Goal: Task Accomplishment & Management: Complete application form

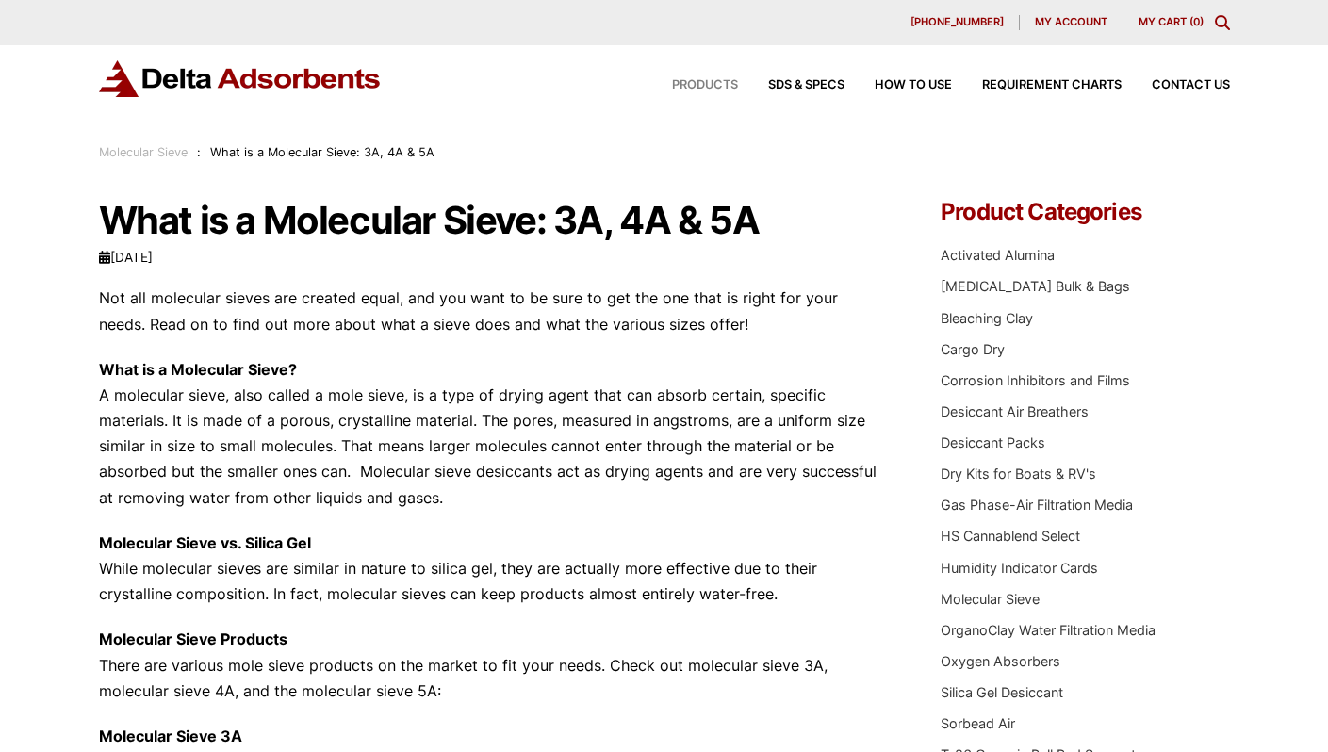
click at [678, 84] on span "Products" at bounding box center [705, 85] width 66 height 12
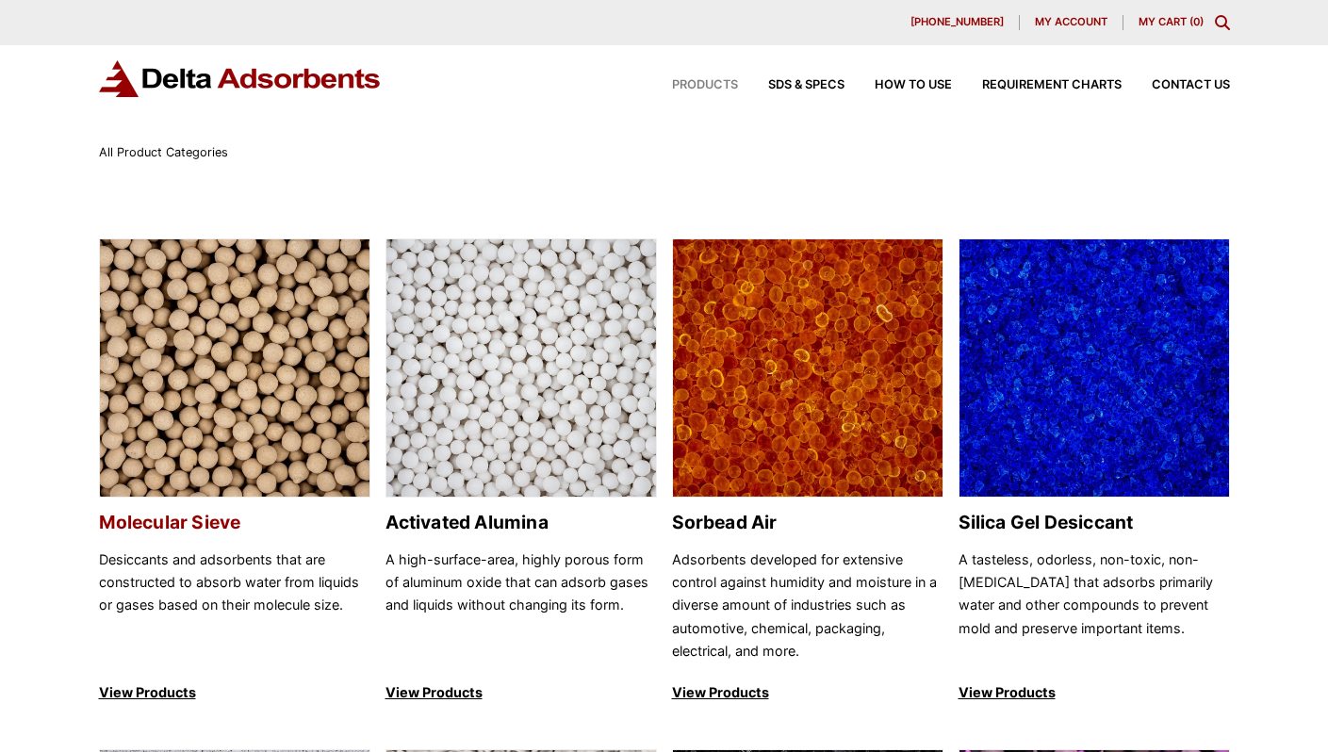
click at [200, 415] on img at bounding box center [235, 368] width 270 height 259
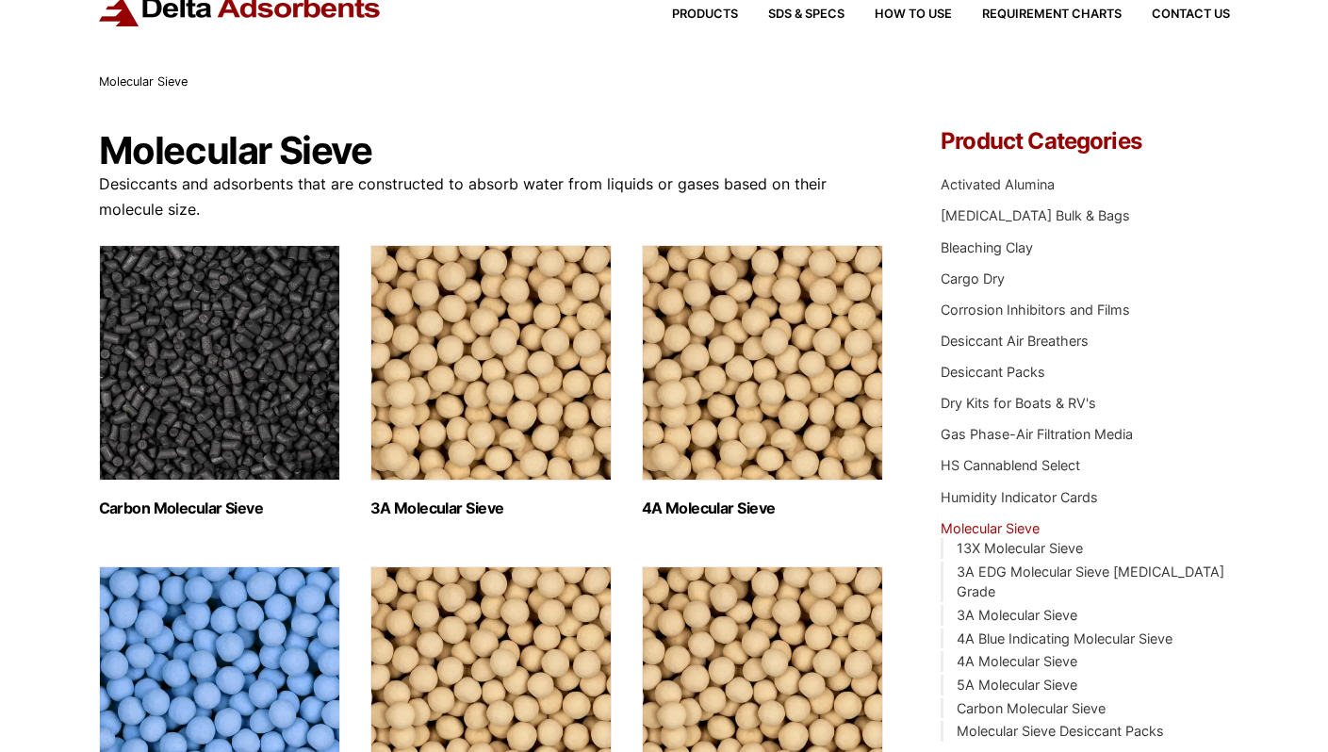
scroll to position [98, 0]
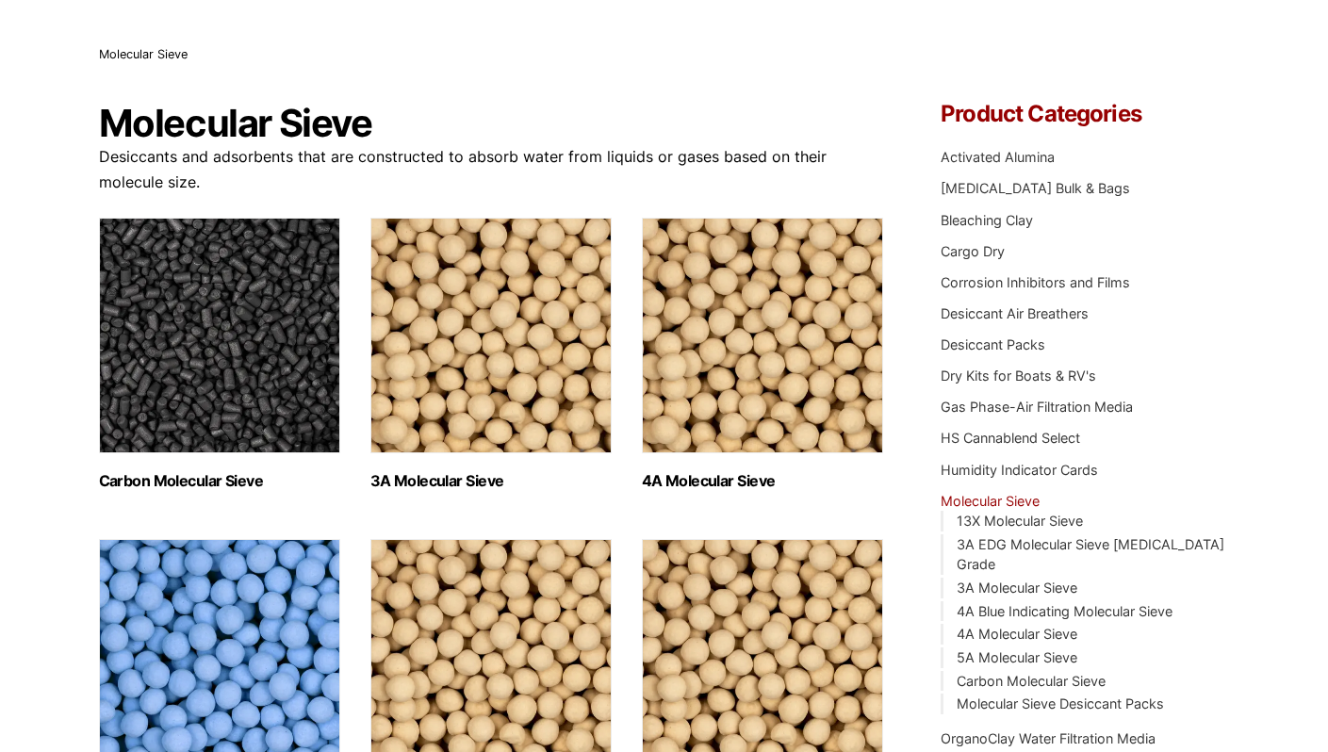
click at [509, 325] on img "Visit product category 3A Molecular Sieve" at bounding box center [491, 336] width 241 height 236
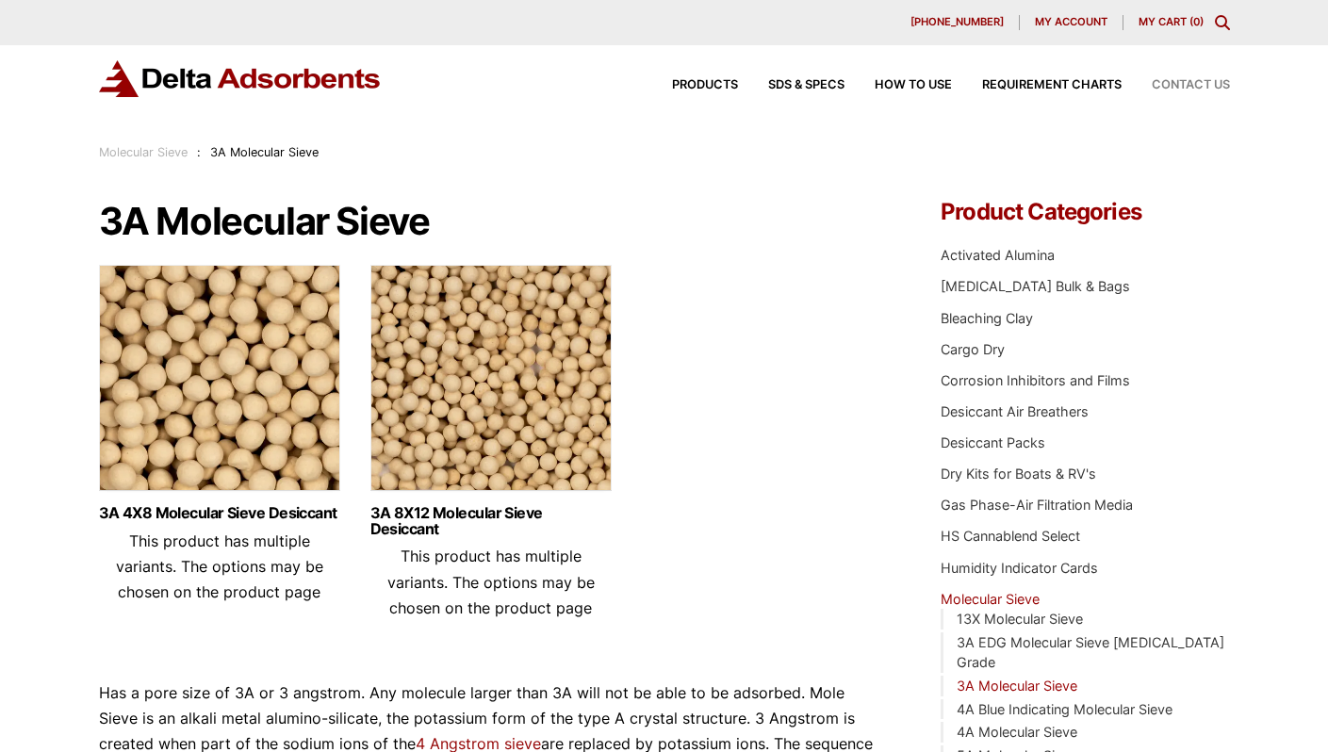
click at [1172, 84] on span "Contact Us" at bounding box center [1191, 85] width 78 height 12
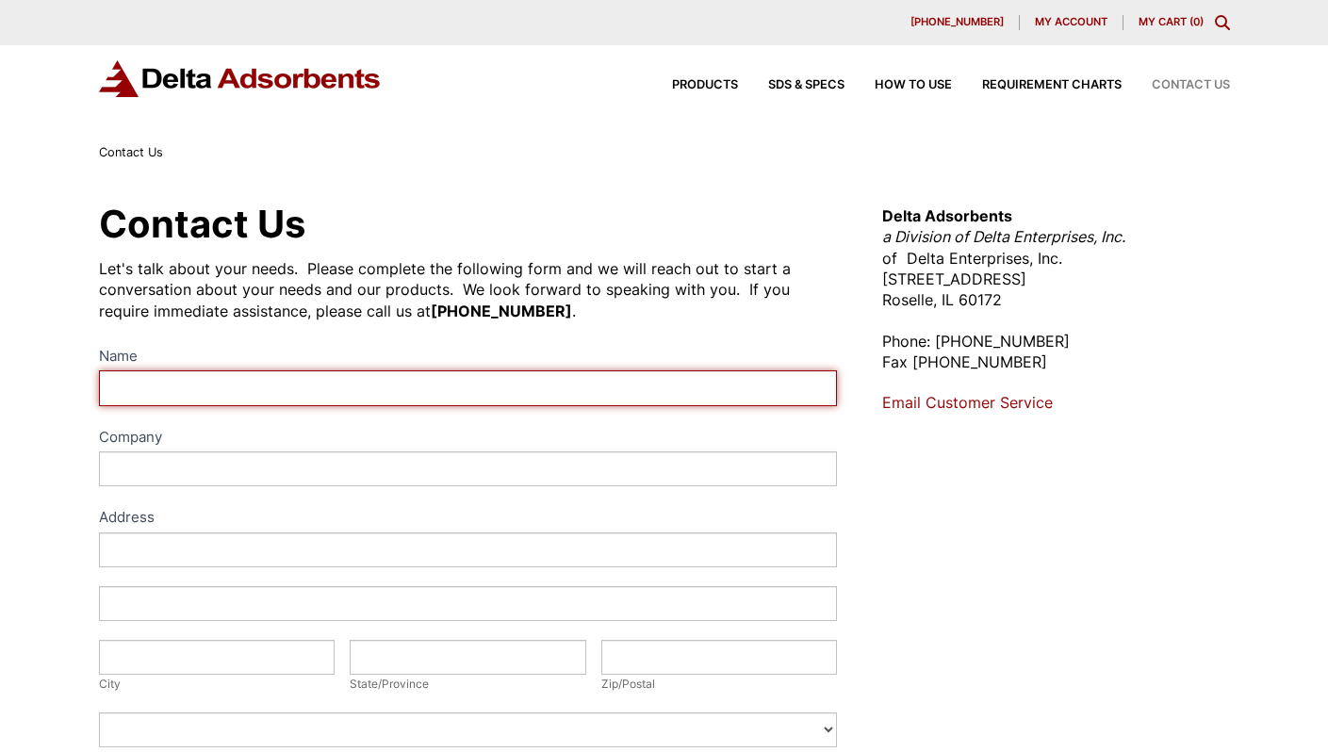
click at [360, 383] on input "Name" at bounding box center [468, 388] width 739 height 35
type input "Shohsulton Khusenov"
type input "“Shurtan Gas Chemical Complex” LLC"
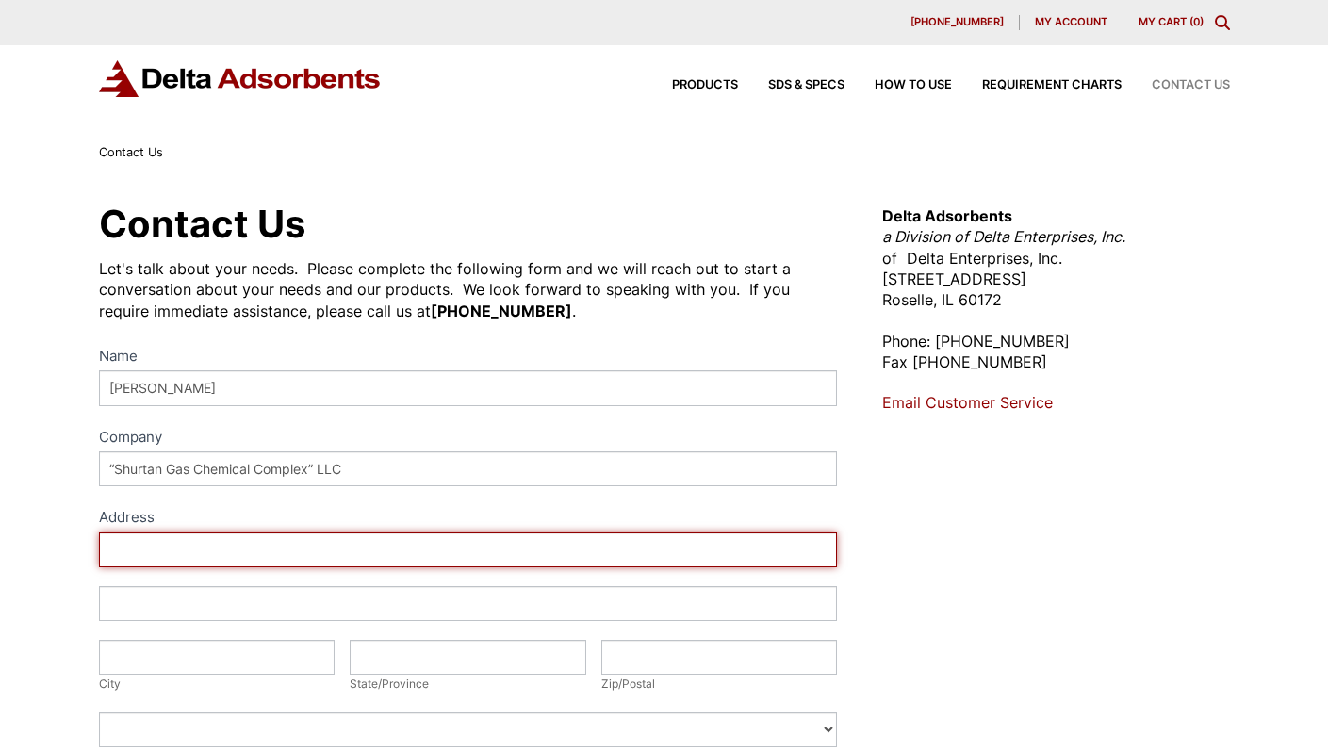
type input "Shurtan settlement"
type input "Guzar district"
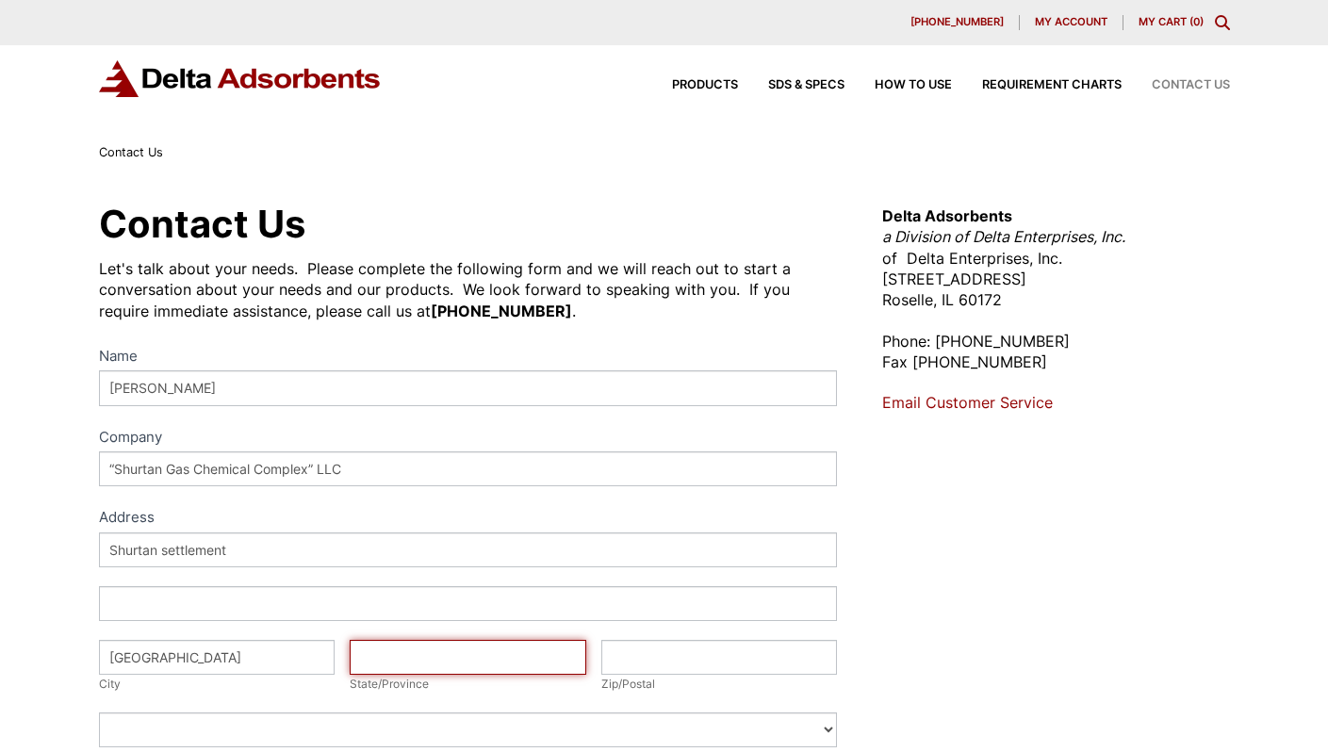
type input "Kashkadarya"
type input "180300"
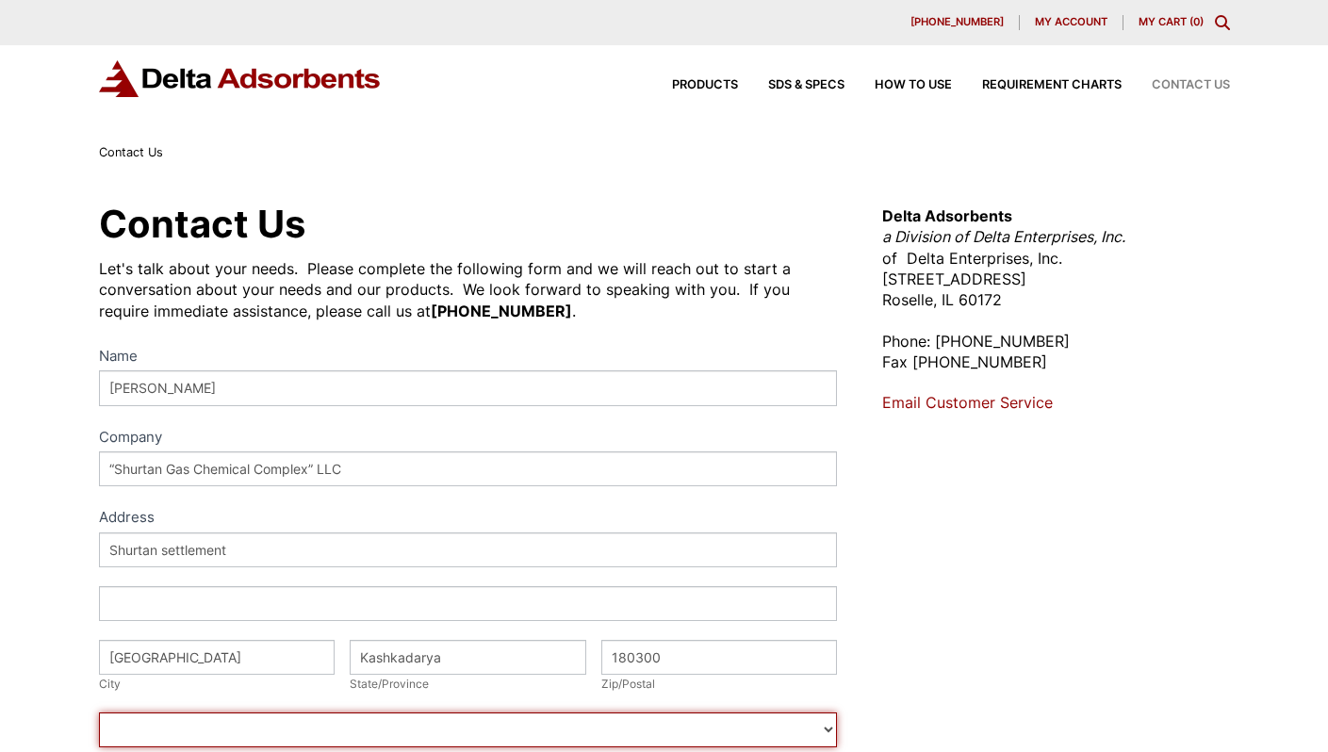
select select "Uzbekistan"
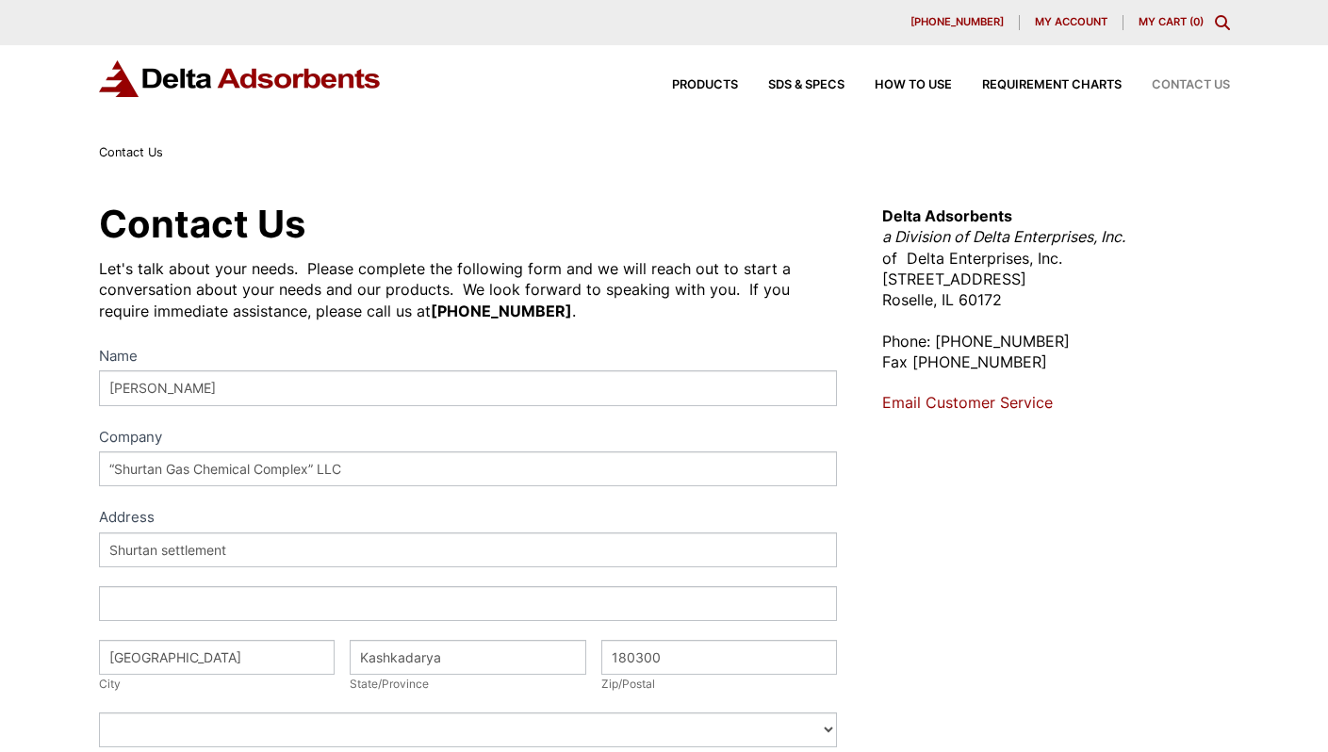
type input "919451002"
type input "sxu.sgcc@gmail.com"
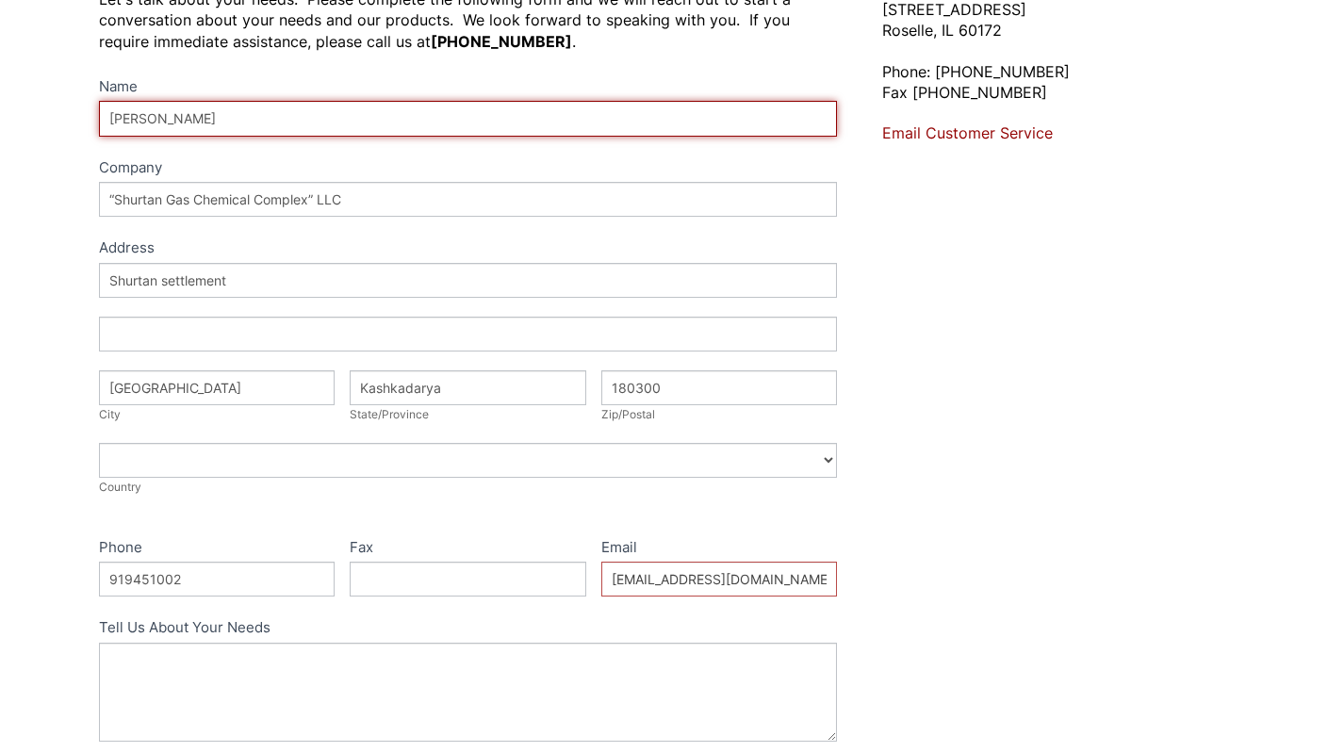
scroll to position [271, 0]
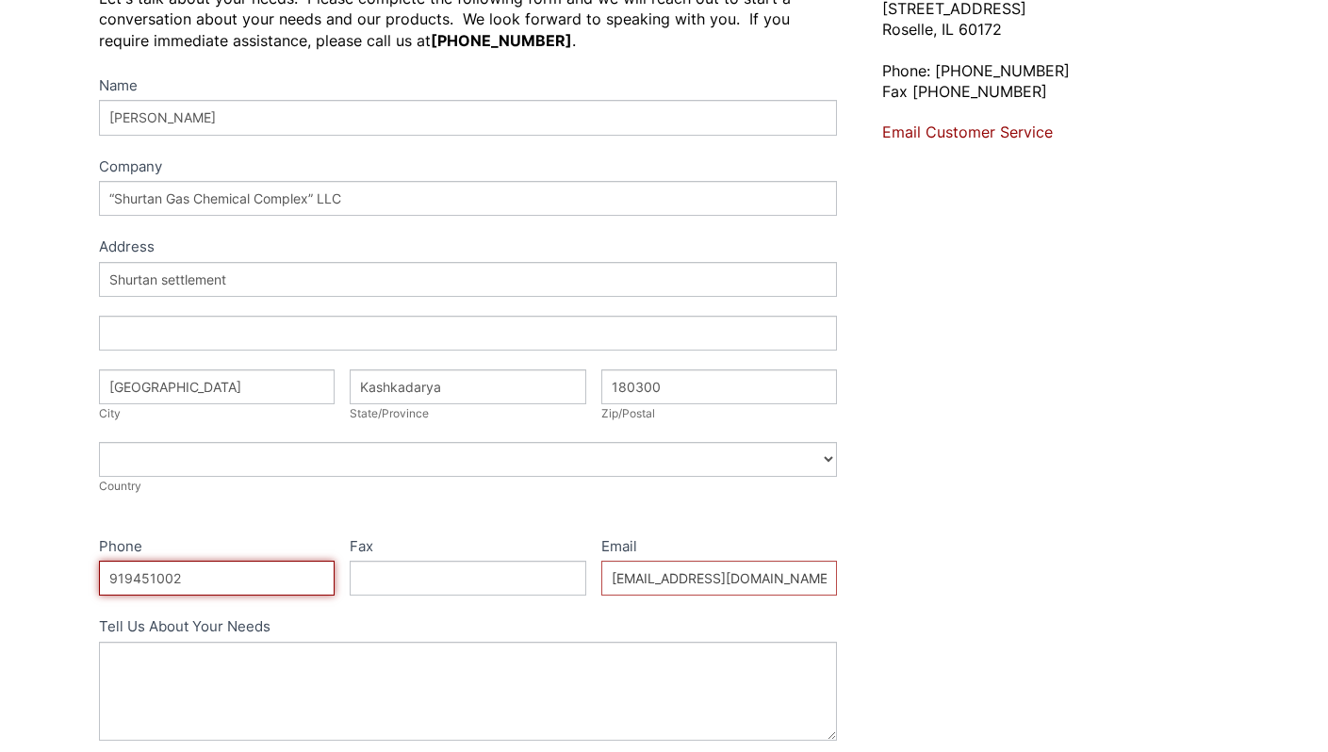
click at [246, 587] on input "919451002" at bounding box center [217, 578] width 237 height 35
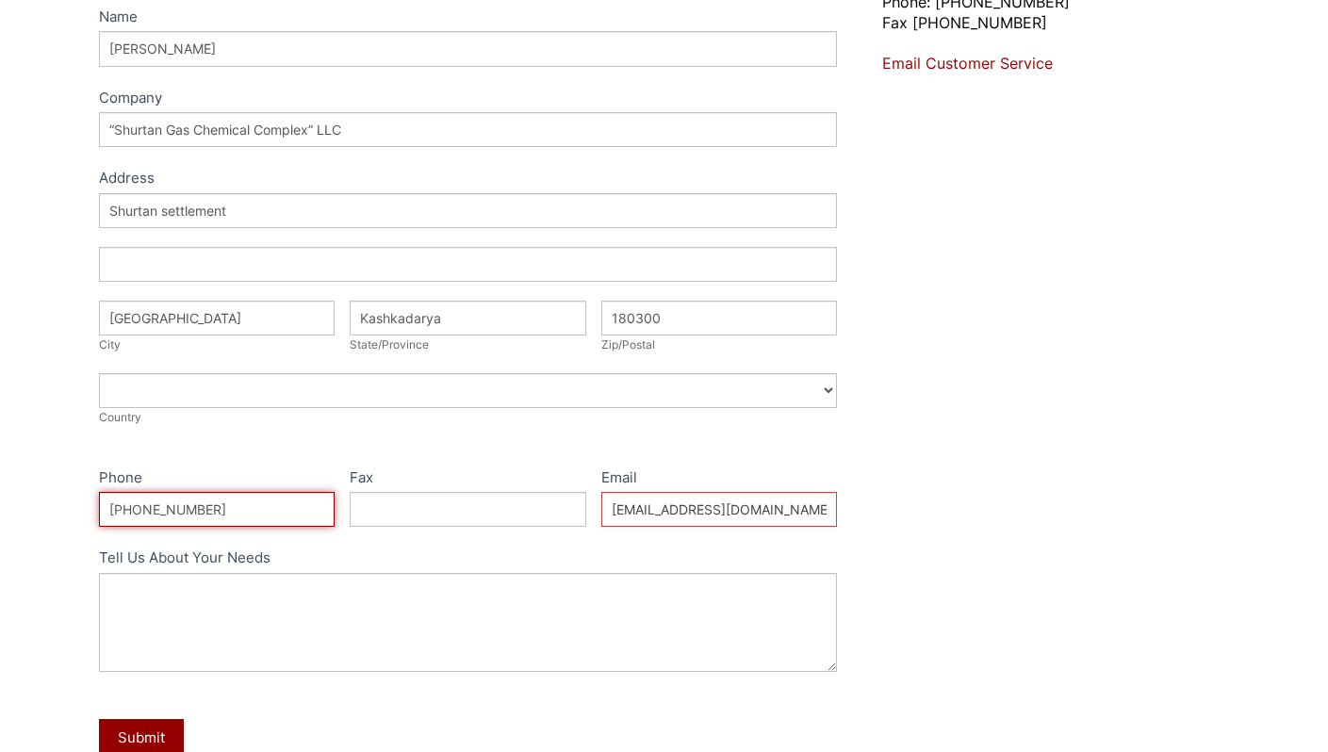
scroll to position [425, 0]
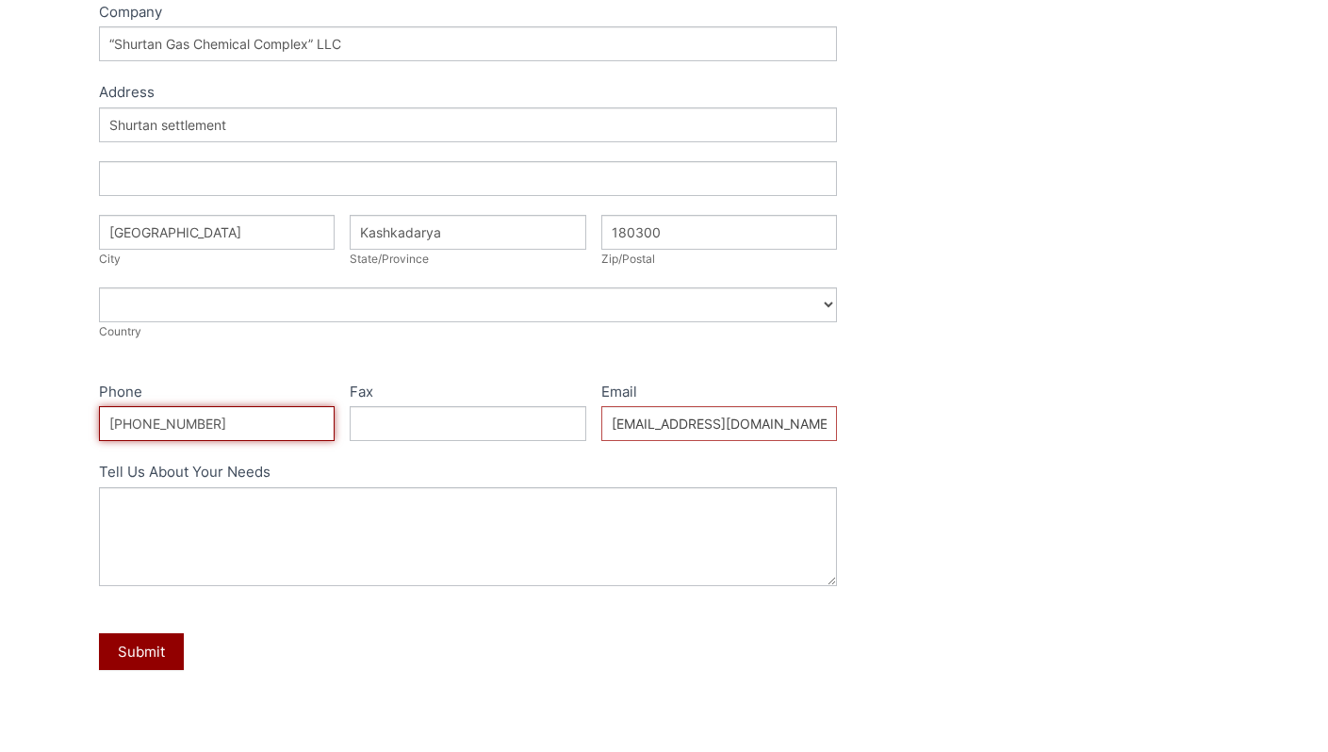
type input "+998919451002"
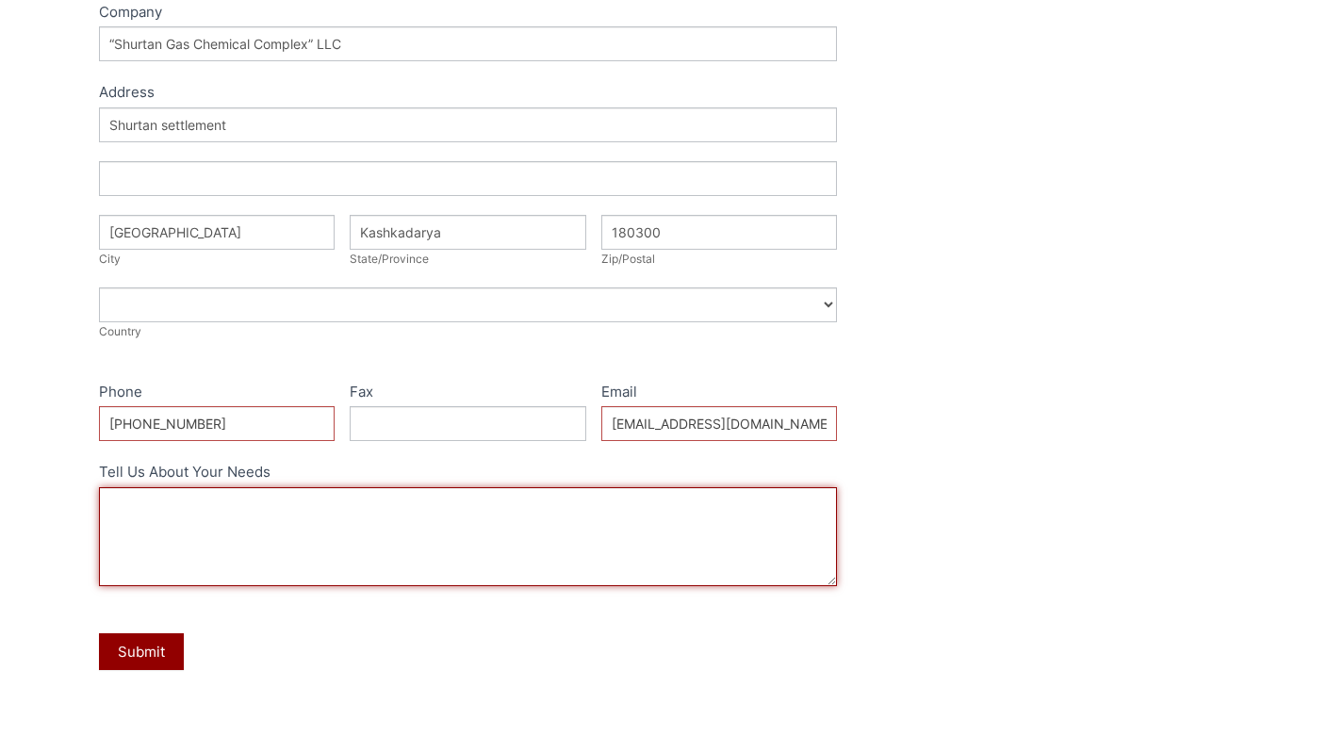
click at [501, 550] on textarea "Tell Us About Your Needs" at bounding box center [468, 536] width 739 height 99
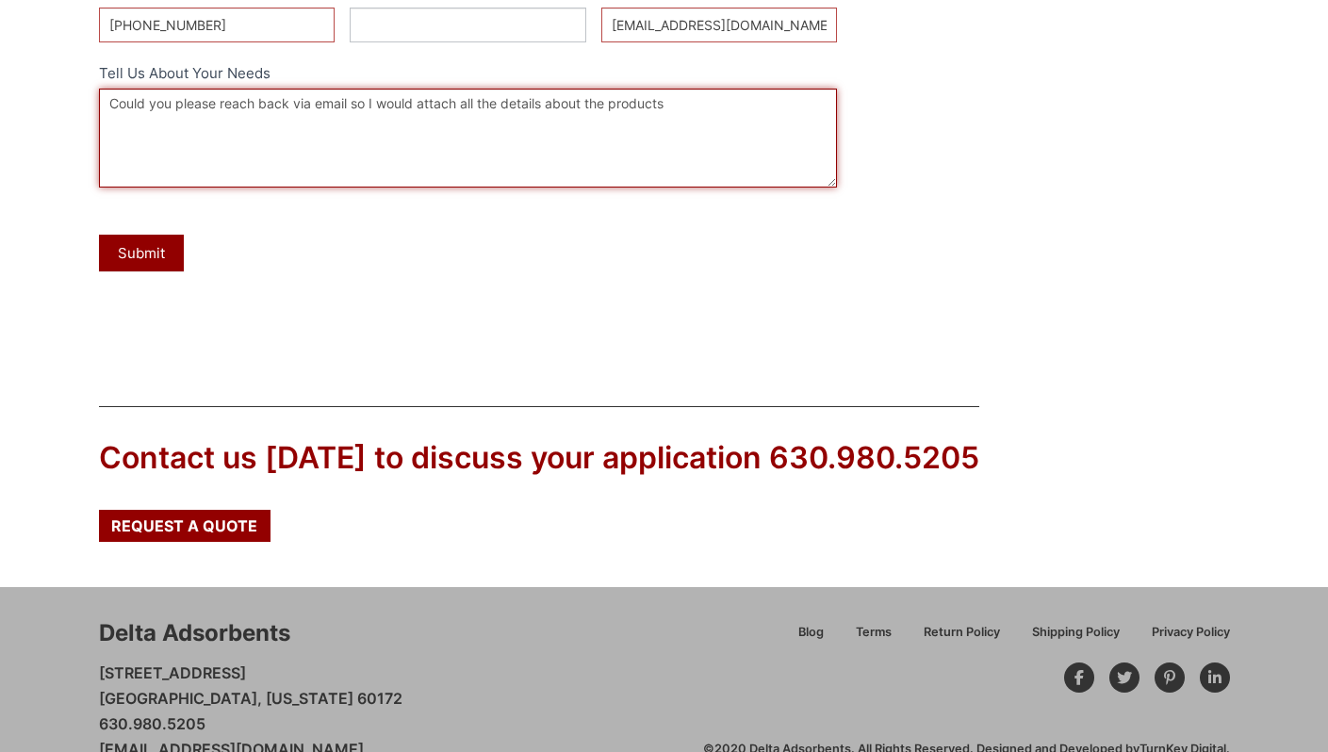
scroll to position [830, 0]
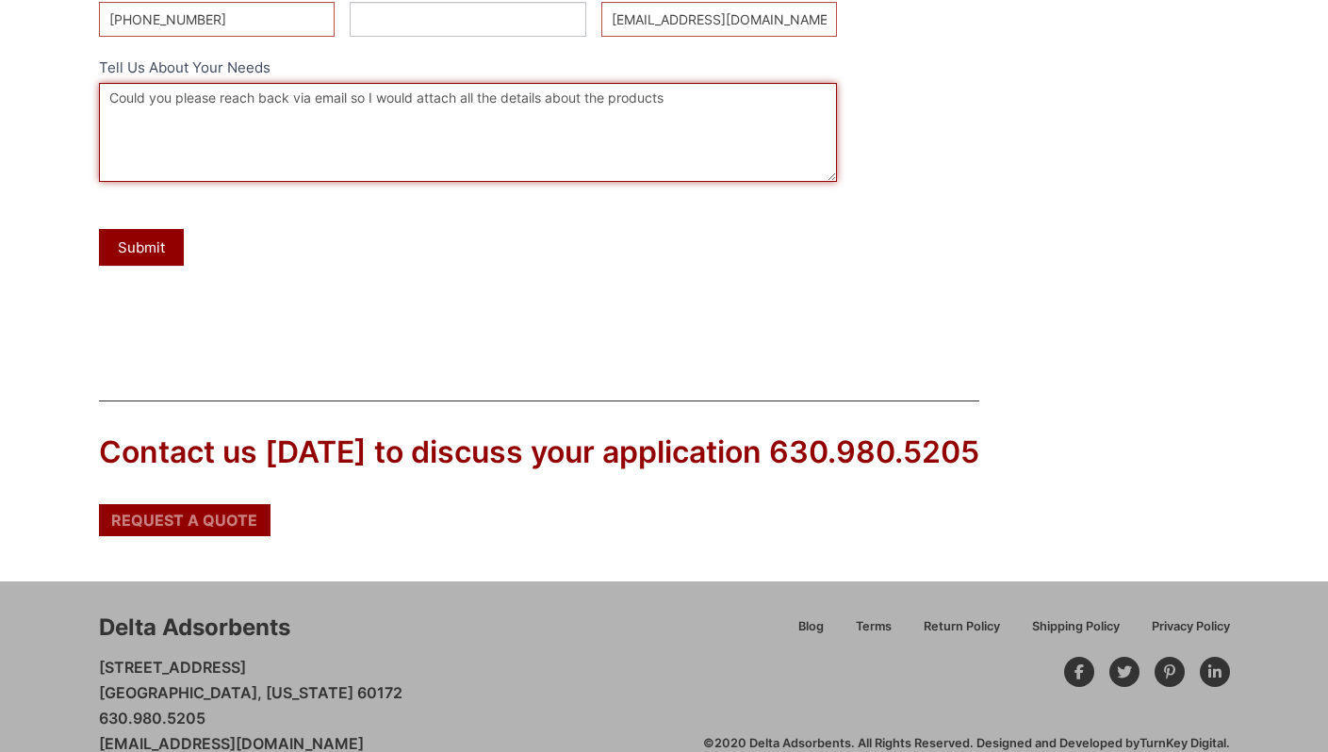
type textarea "Could you please reach back via email so I would attach all the details about t…"
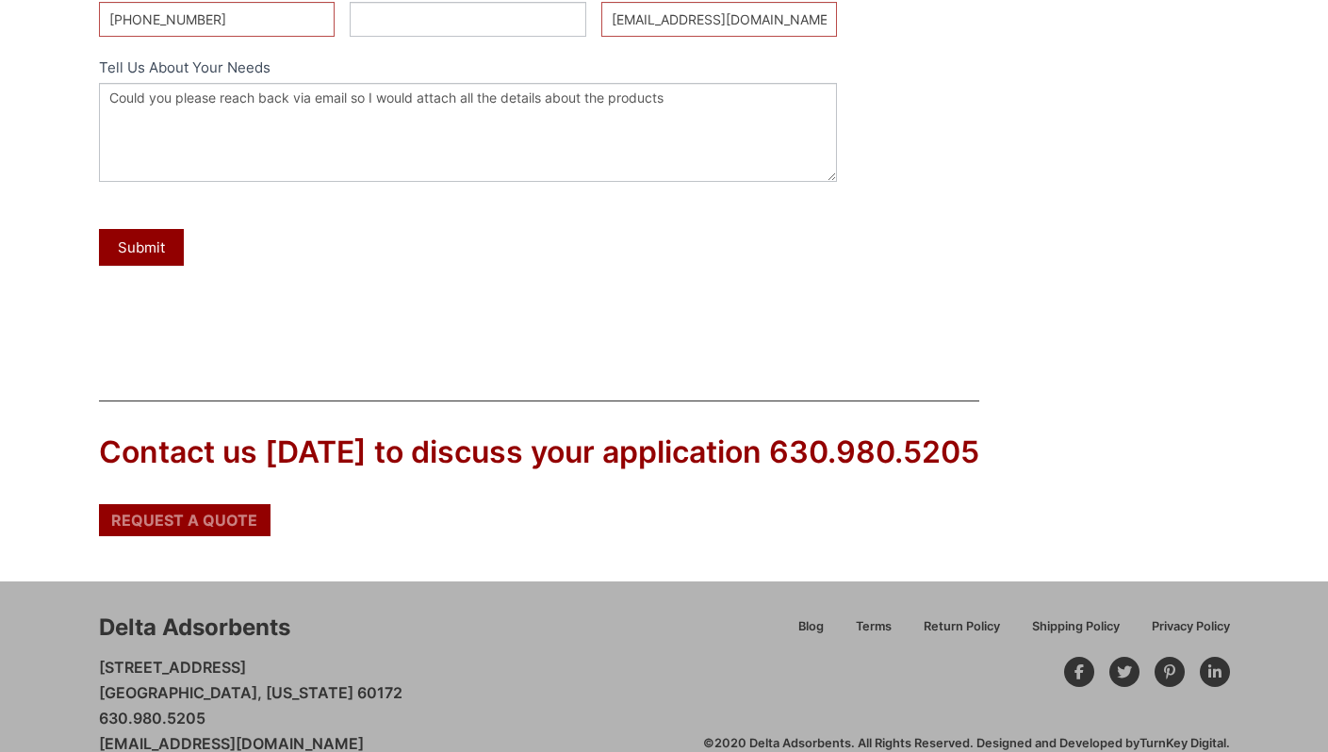
click at [235, 520] on span "Request a Quote" at bounding box center [184, 520] width 146 height 15
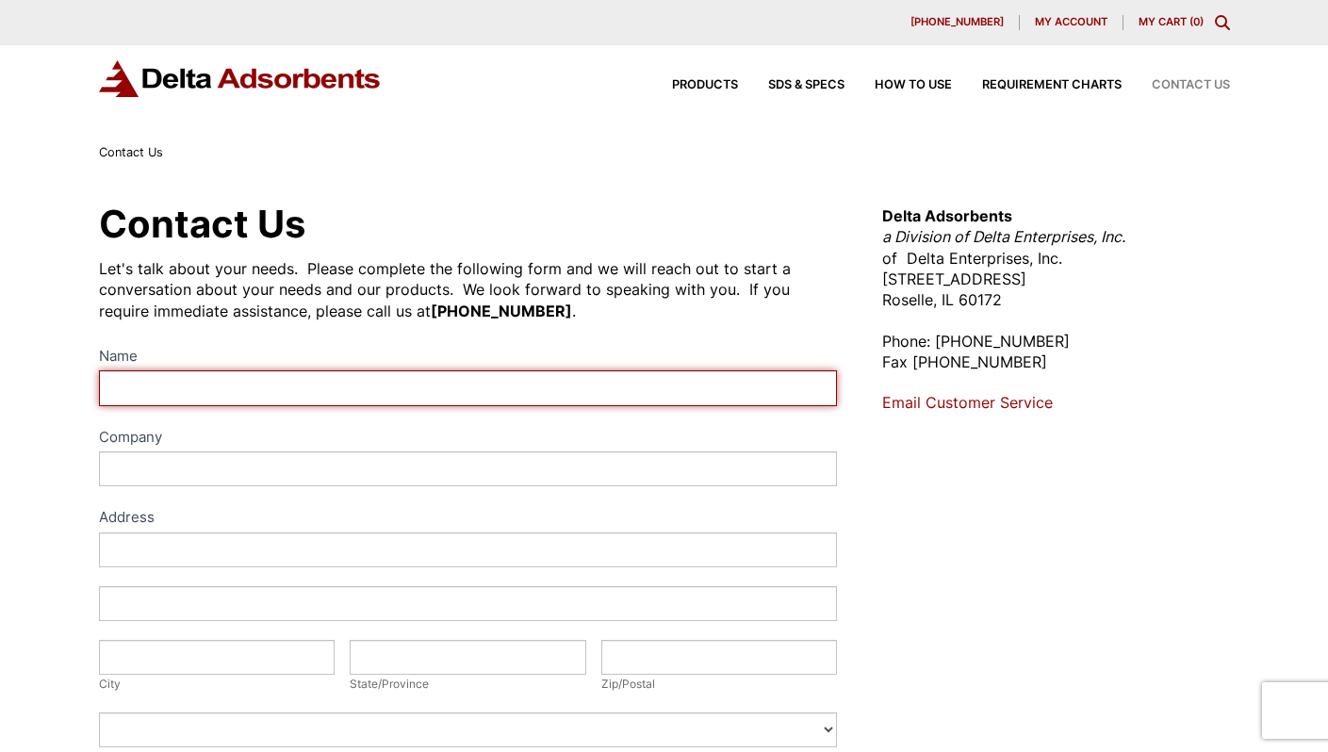
click at [243, 381] on input "Name" at bounding box center [468, 388] width 739 height 35
type input "[PERSON_NAME]"
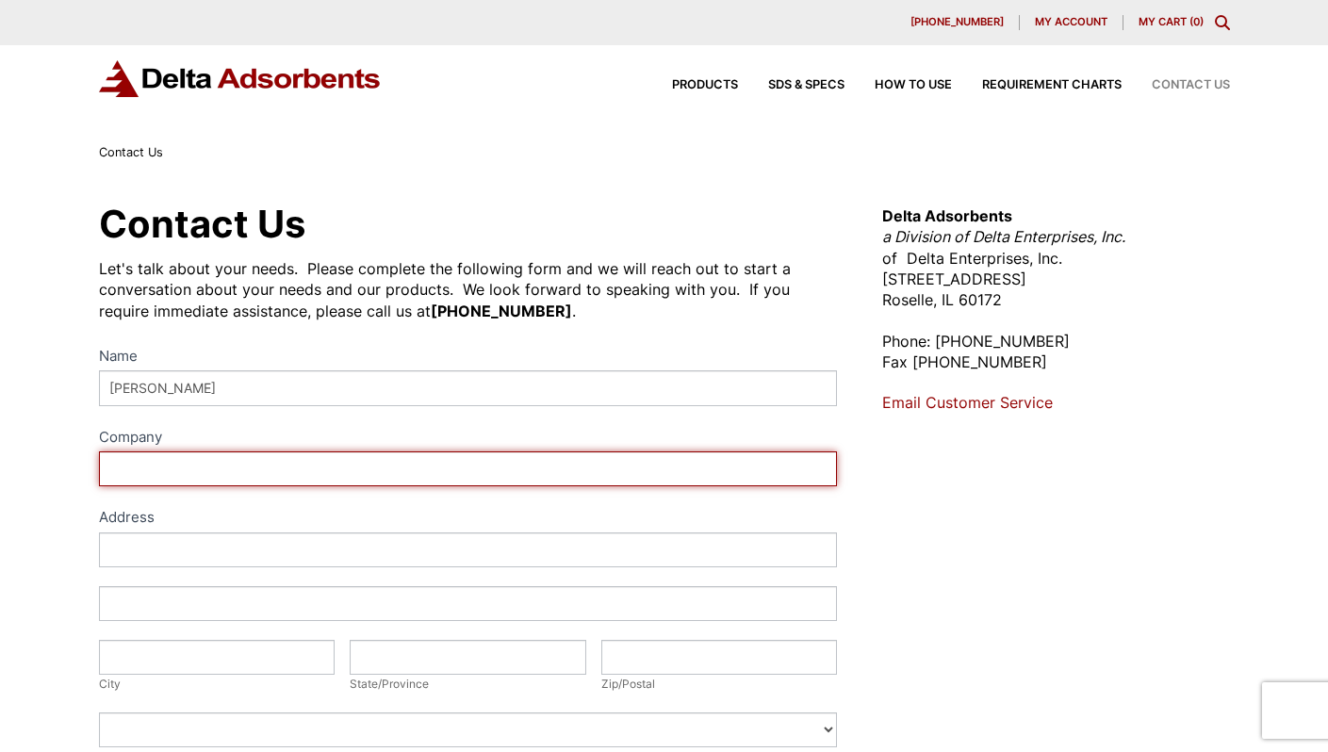
type input "“Shurtan Gas Chemical Complex” LLC"
type input "Shurtan settlement"
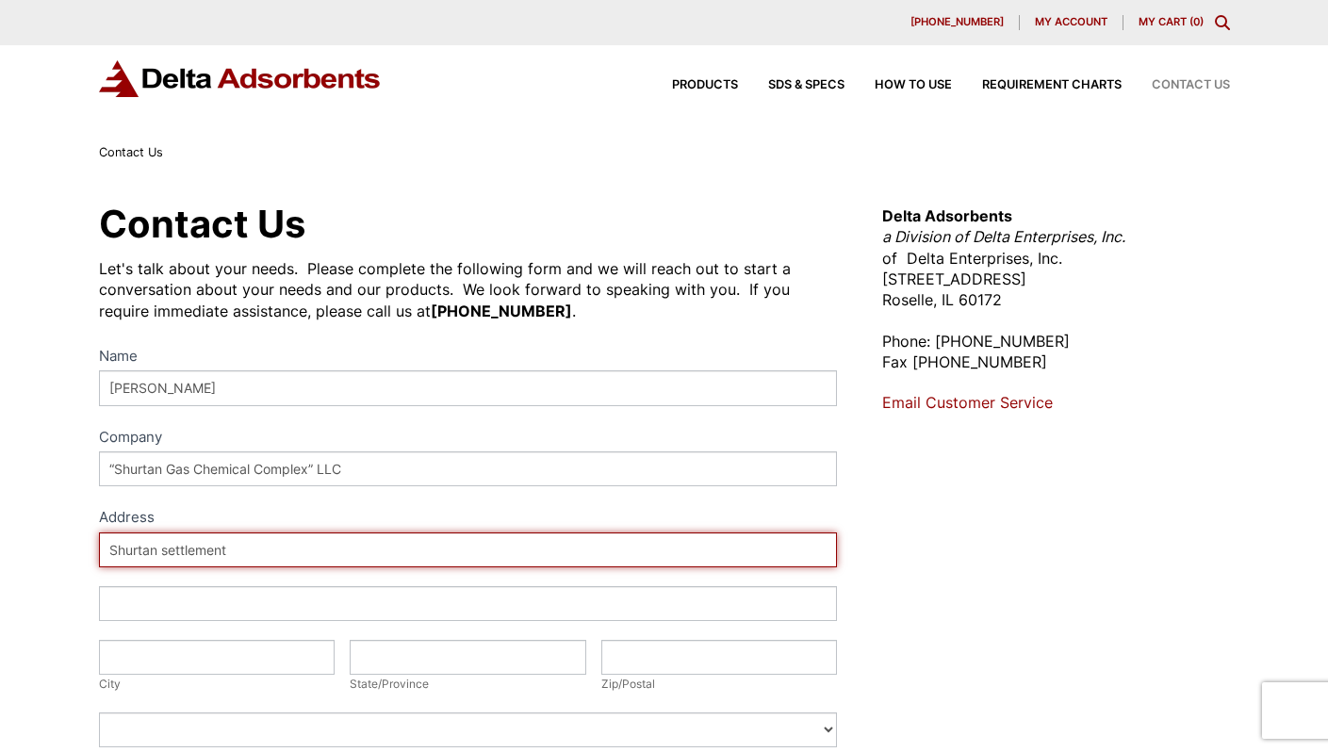
type input "Guzar district"
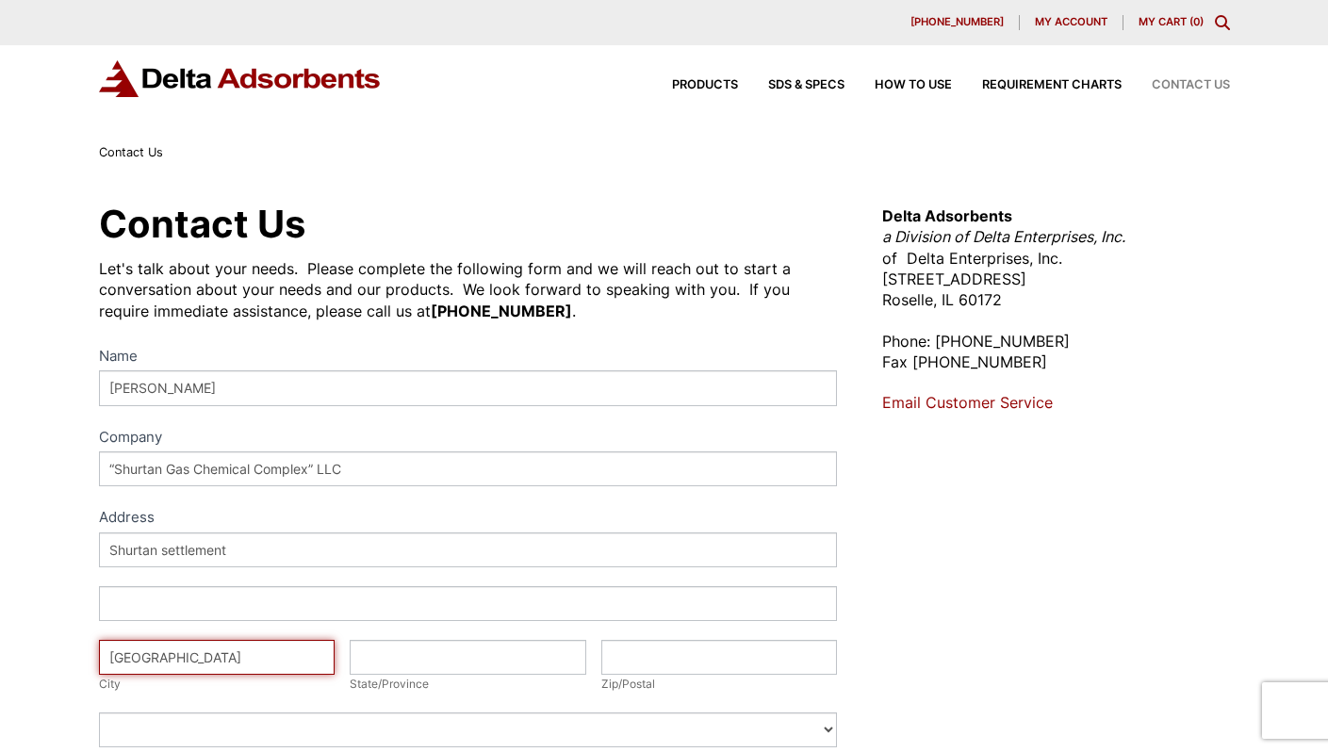
type input "Kashkadarya"
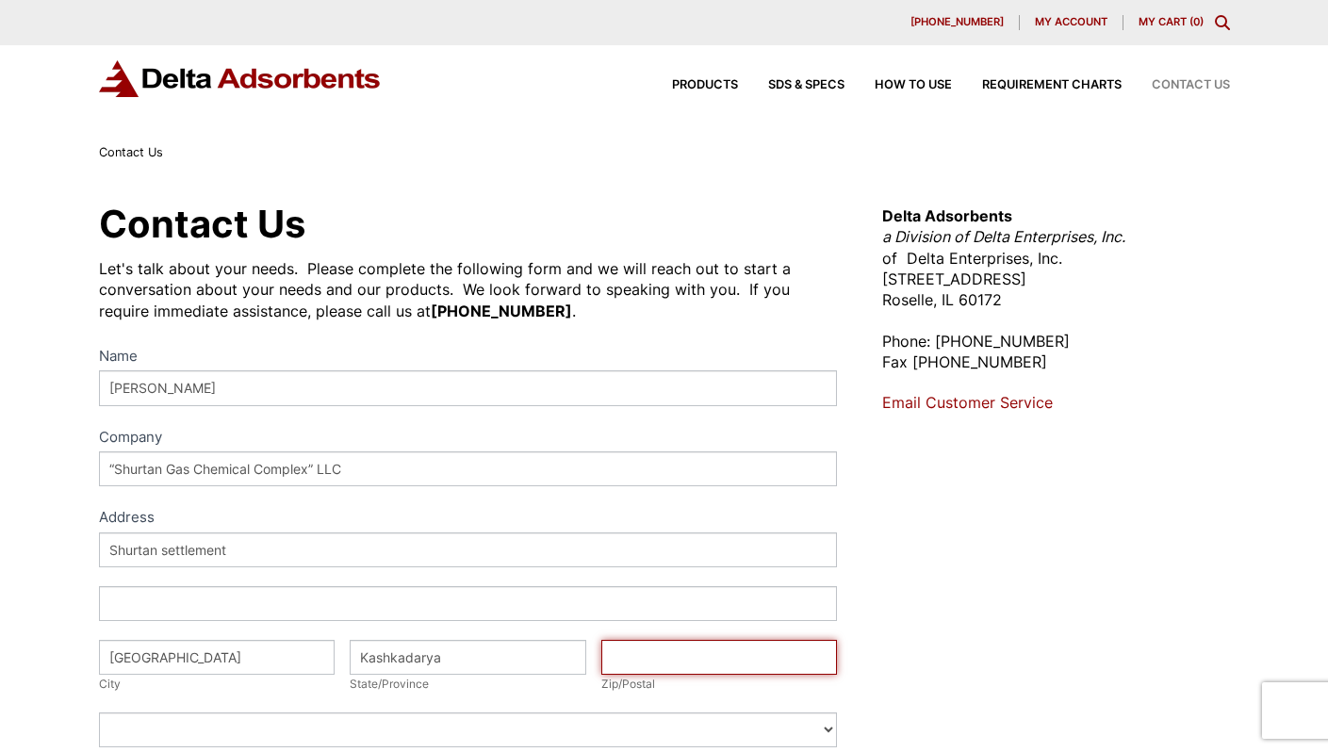
type input "180300"
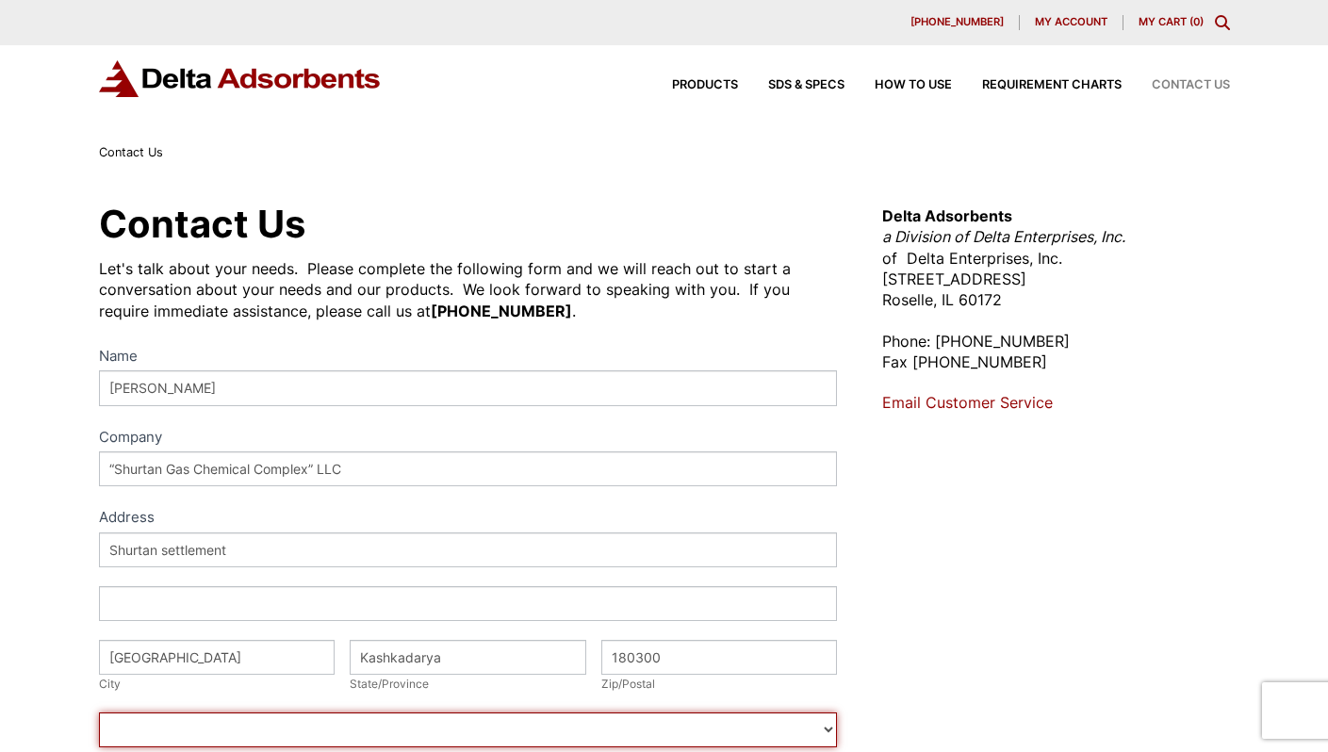
select select "Uzbekistan"
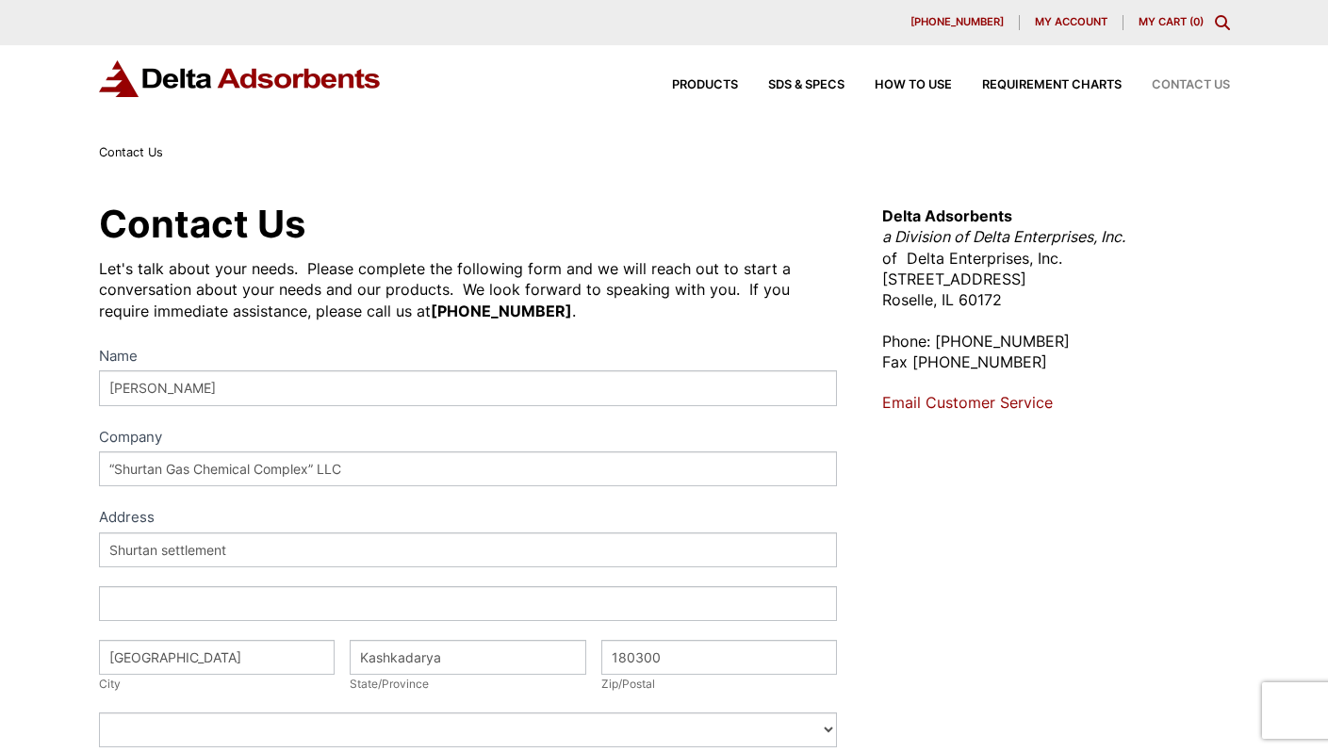
type input "919451002"
type input "sxu.sgcc@gmail.com"
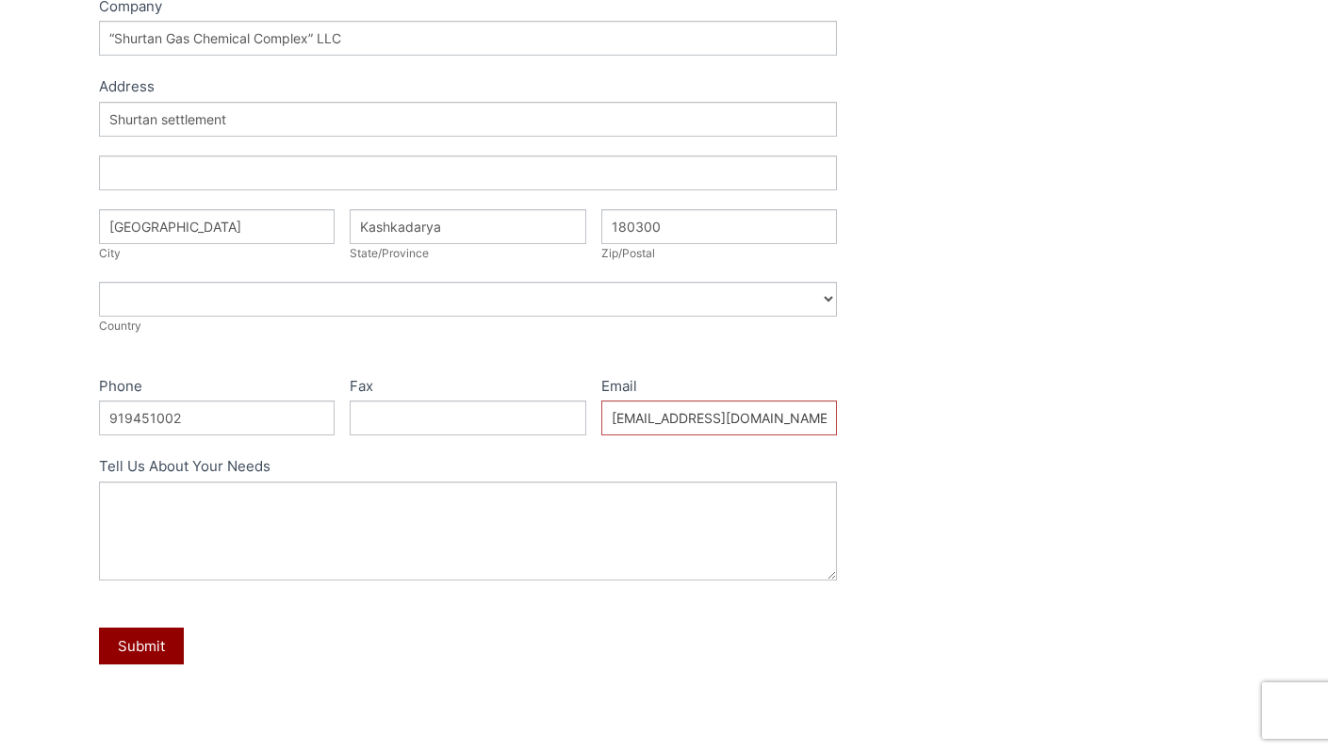
scroll to position [458, 0]
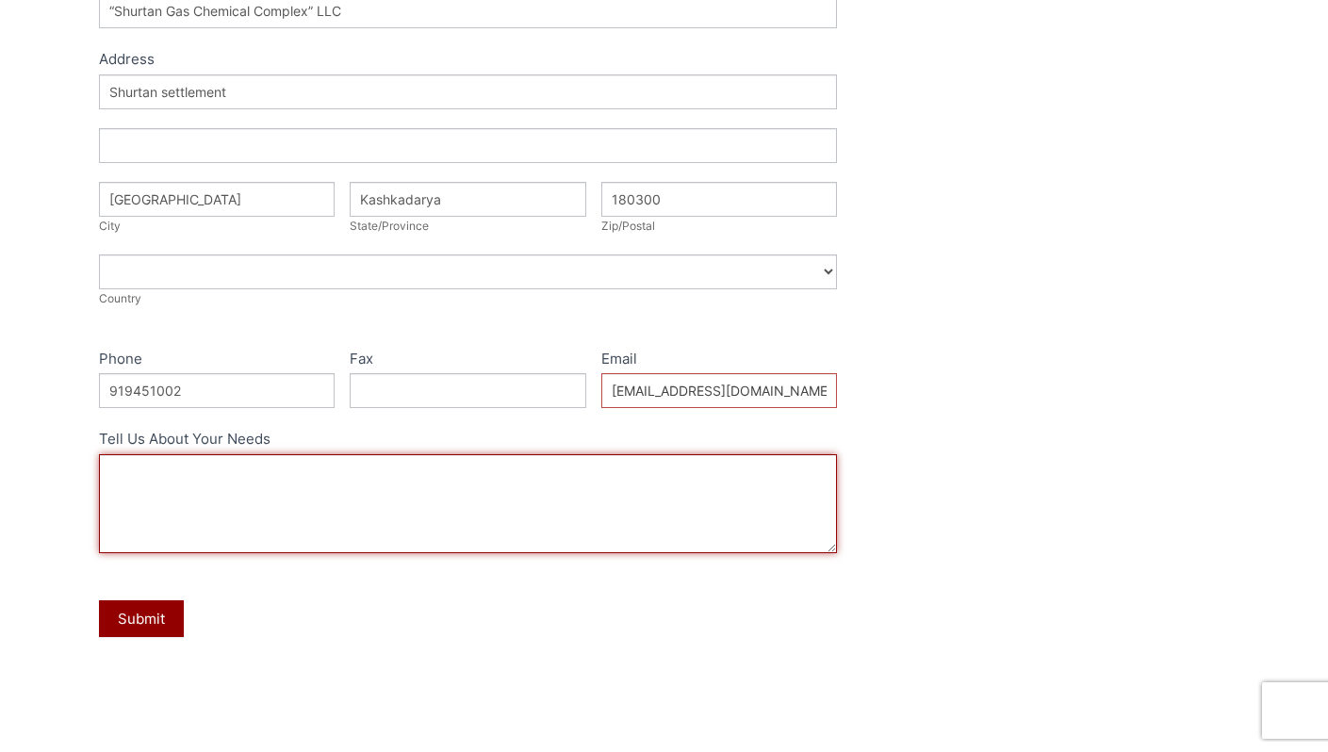
click at [390, 513] on textarea "Tell Us About Your Needs" at bounding box center [468, 503] width 739 height 99
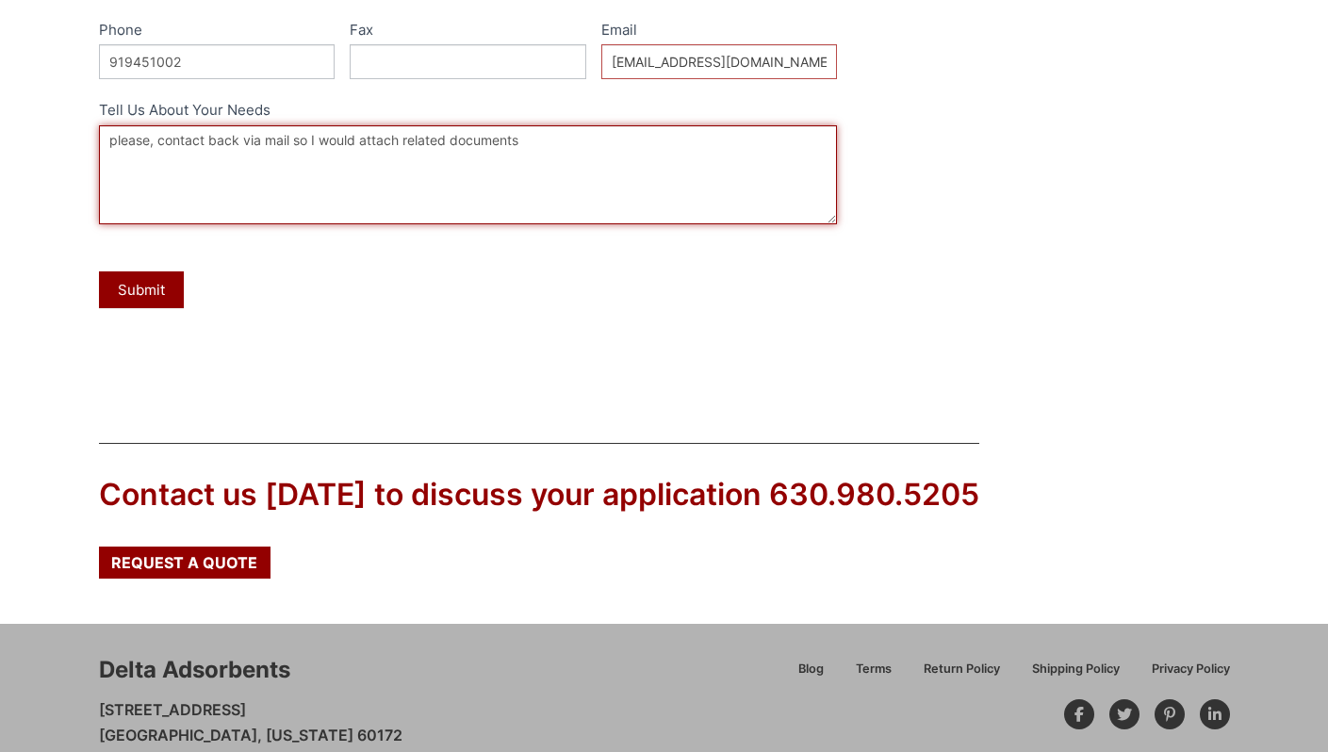
scroll to position [773, 0]
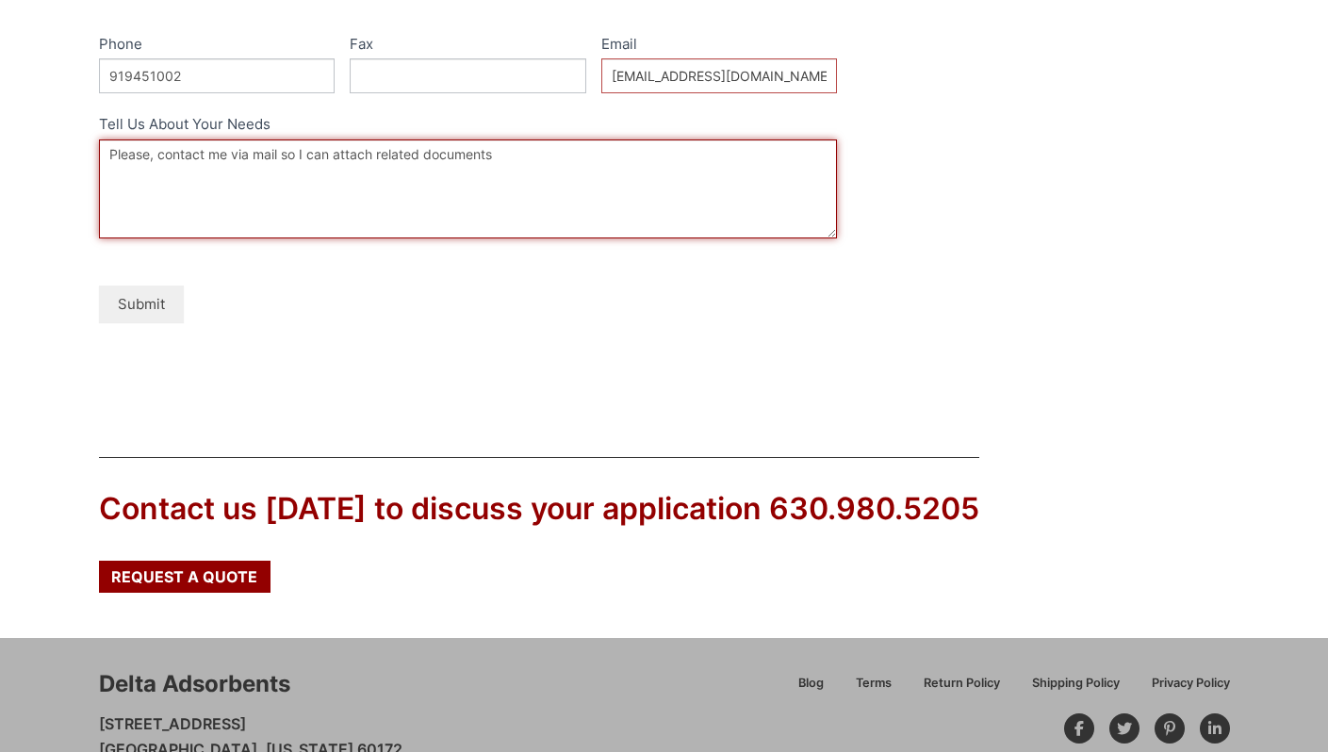
type textarea "Please, contact me via mail so I can attach related documents"
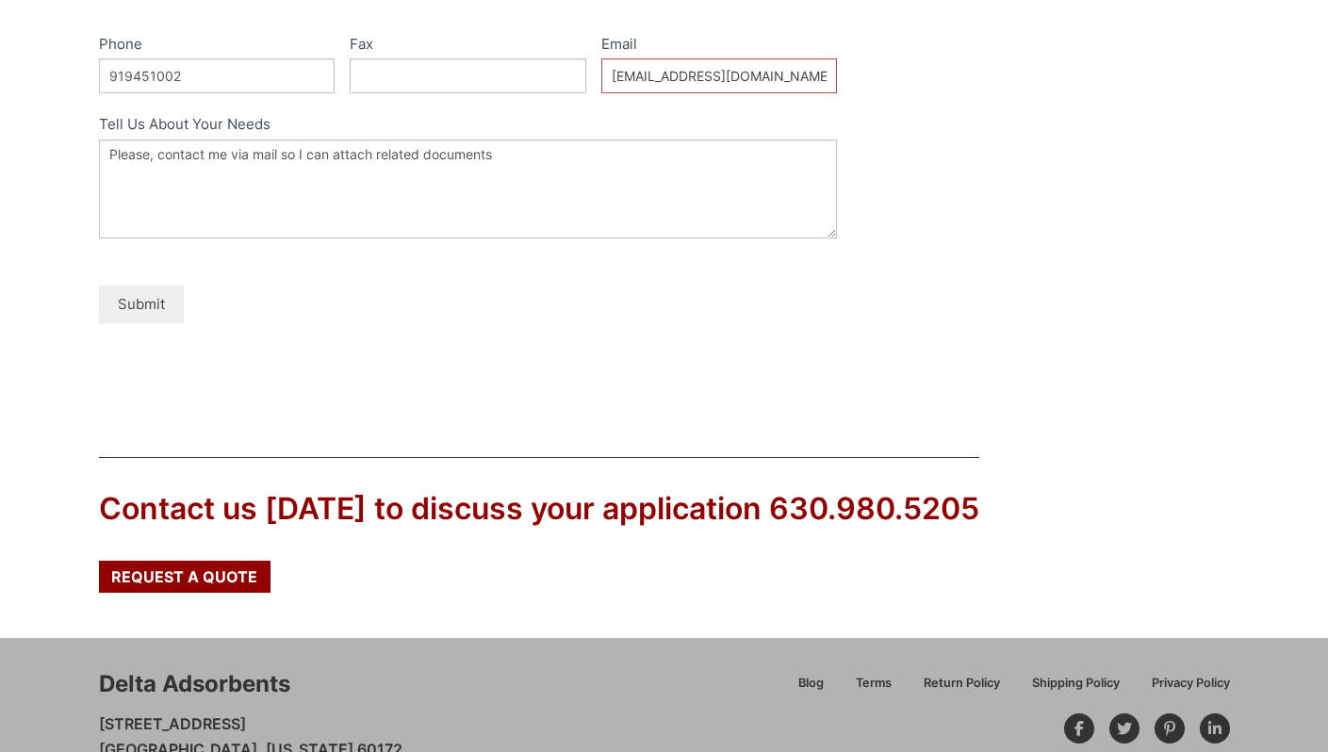
click at [170, 297] on button "Submit" at bounding box center [141, 304] width 85 height 37
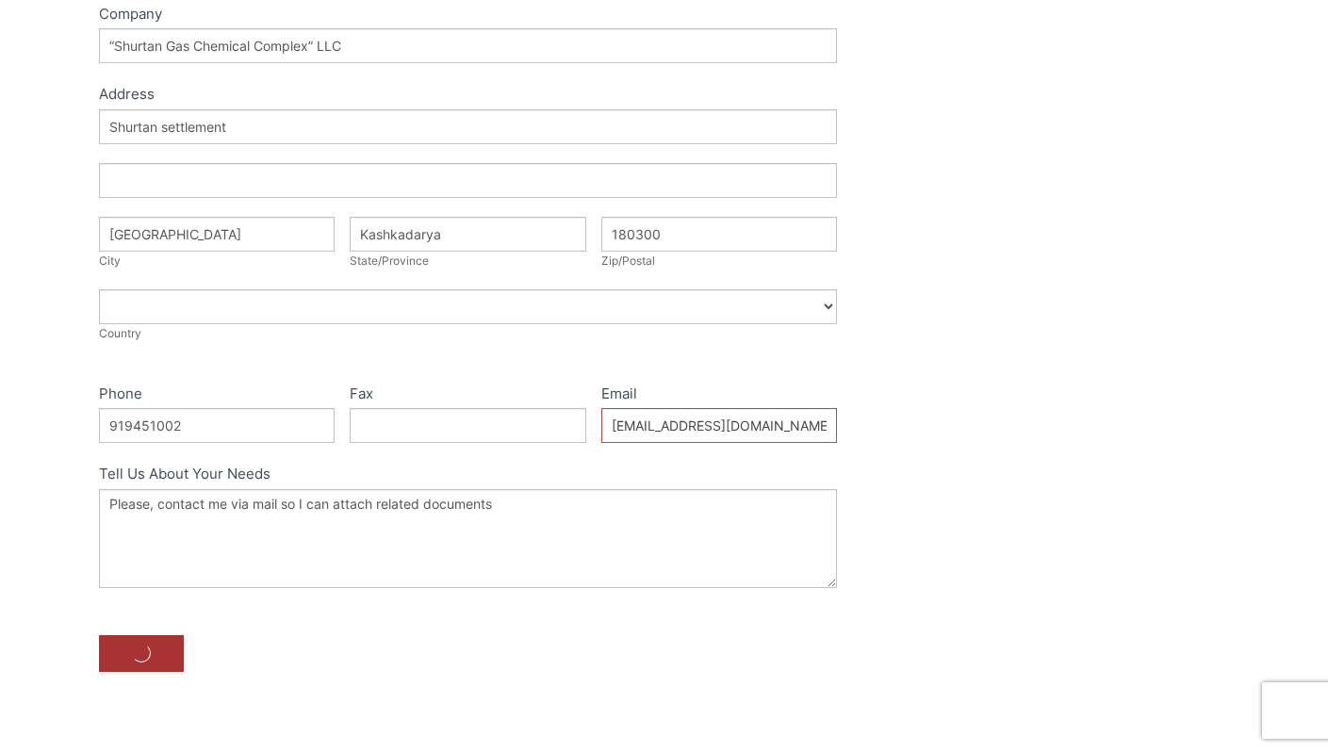
scroll to position [410, 0]
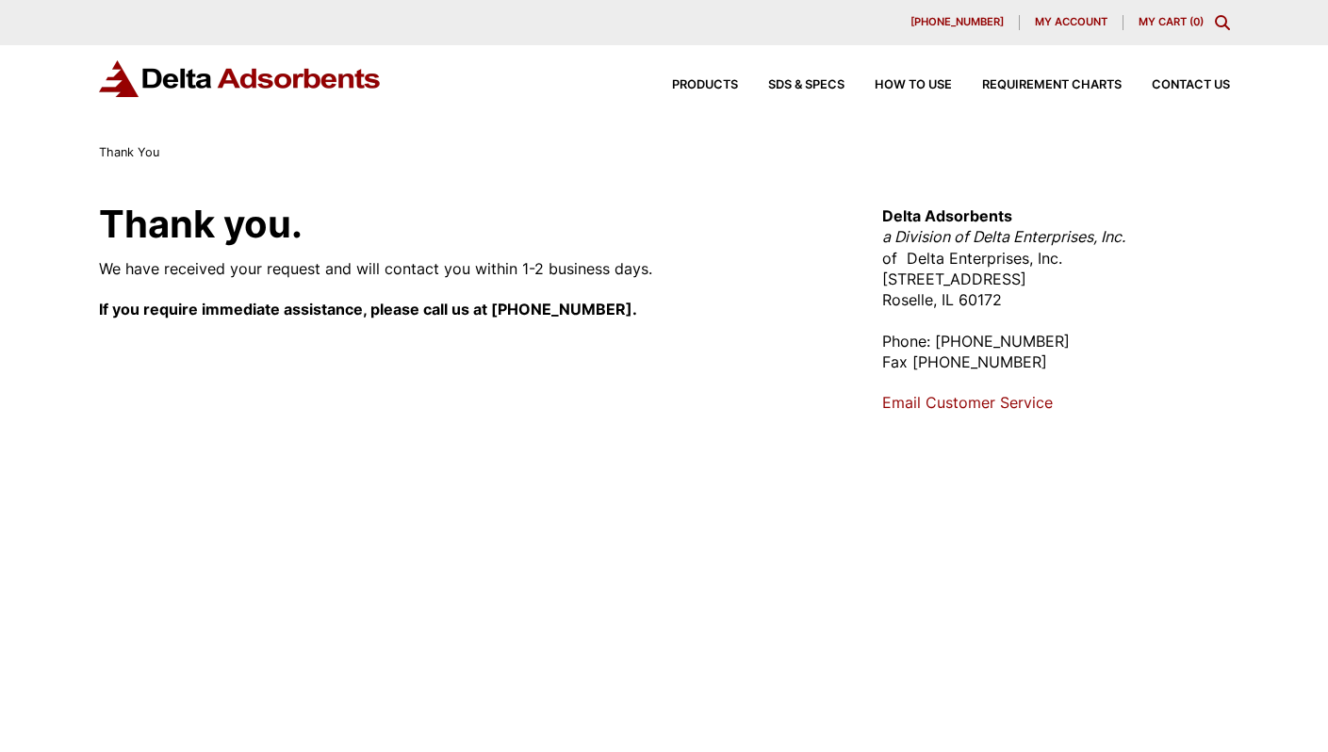
click at [696, 352] on div "Thank you. We have received your request and will contact you within 1-2 busine…" at bounding box center [468, 537] width 739 height 663
